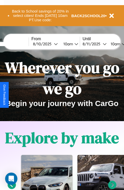
click at [17, 44] on input "text" at bounding box center [9, 44] width 38 height 4
type input "**********"
click at [52, 44] on div "[DATE]" at bounding box center [43, 43] width 21 height 5
select select "*"
select select "****"
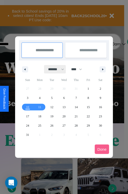
click at [54, 69] on select "******* ******** ***** ***** *** **** **** ****** ********* ******* ******** **…" at bounding box center [55, 69] width 22 height 8
select select "*"
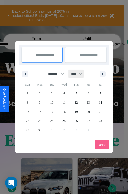
click at [79, 74] on select "**** **** **** **** **** **** **** **** **** **** **** **** **** **** **** ****…" at bounding box center [76, 74] width 15 height 8
select select "****"
click at [100, 102] on span "13" at bounding box center [100, 102] width 3 height 9
type input "**********"
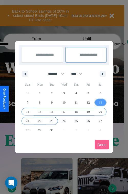
click at [52, 121] on span "23" at bounding box center [51, 120] width 3 height 9
type input "**********"
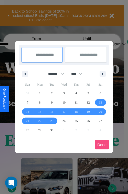
click at [102, 144] on button "Done" at bounding box center [102, 144] width 14 height 9
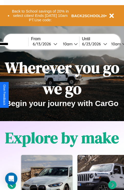
scroll to position [0, 19]
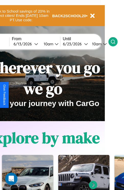
click at [116, 41] on icon at bounding box center [113, 41] width 5 height 5
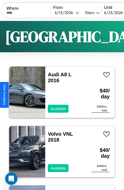
scroll to position [1800, 0]
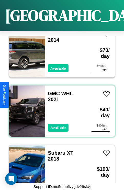
click at [60, 108] on div "GMC WHL 2021 Available" at bounding box center [65, 110] width 41 height 51
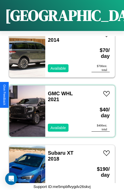
click at [60, 108] on div "GMC WHL 2021 Available" at bounding box center [65, 110] width 41 height 51
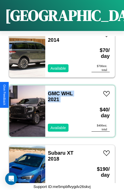
click at [60, 108] on div "GMC WHL 2021 Available" at bounding box center [65, 110] width 41 height 51
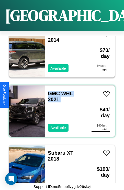
click at [60, 108] on div "GMC WHL 2021 Available" at bounding box center [65, 110] width 41 height 51
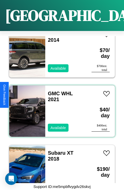
click at [60, 108] on div "GMC WHL 2021 Available" at bounding box center [65, 110] width 41 height 51
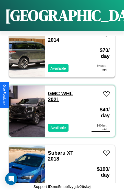
click at [52, 91] on link "GMC WHL 2021" at bounding box center [60, 97] width 25 height 12
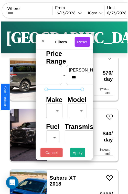
scroll to position [15, 0]
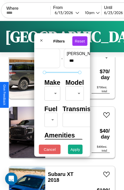
click at [51, 92] on body "CarGo Where From [DATE] 10am Until [DATE] 10am Become a Host Login Sign Up Phil…" at bounding box center [62, 105] width 124 height 211
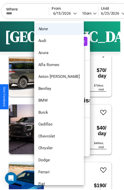
scroll to position [47, 0]
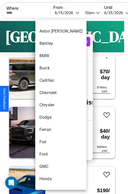
click at [51, 105] on li "Chrysler" at bounding box center [60, 105] width 51 height 12
type input "********"
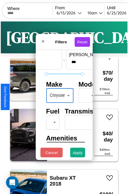
scroll to position [228, 0]
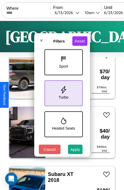
click at [63, 92] on icon at bounding box center [64, 90] width 8 height 8
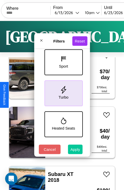
click at [75, 150] on button "Apply" at bounding box center [75, 149] width 15 height 9
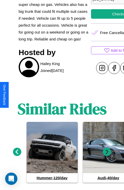
scroll to position [225, 0]
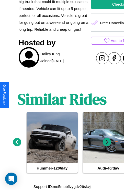
click at [107, 142] on icon at bounding box center [107, 142] width 8 height 8
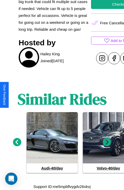
click at [17, 142] on icon at bounding box center [17, 142] width 8 height 8
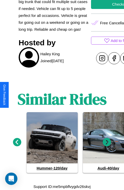
click at [17, 142] on icon at bounding box center [17, 142] width 8 height 8
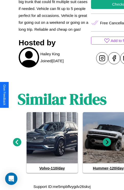
click at [107, 142] on icon at bounding box center [107, 142] width 8 height 8
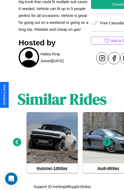
click at [107, 142] on icon at bounding box center [107, 142] width 8 height 8
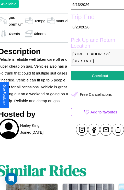
scroll to position [134, 23]
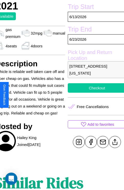
click at [95, 93] on button "Checkout" at bounding box center [97, 87] width 58 height 9
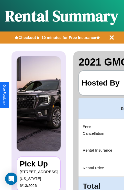
scroll to position [0, 102]
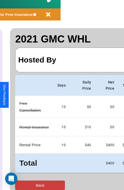
click at [25, 185] on button "Back" at bounding box center [40, 184] width 50 height 9
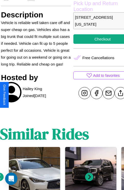
scroll to position [188, 18]
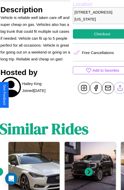
click at [120, 89] on line at bounding box center [120, 87] width 0 height 4
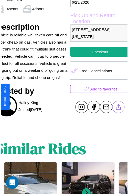
scroll to position [171, 23]
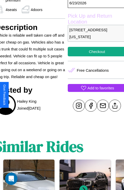
click at [95, 91] on p "Add to favorites" at bounding box center [101, 87] width 27 height 7
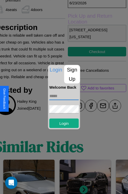
click at [64, 96] on input "text" at bounding box center [63, 96] width 29 height 8
